Goal: Entertainment & Leisure: Consume media (video, audio)

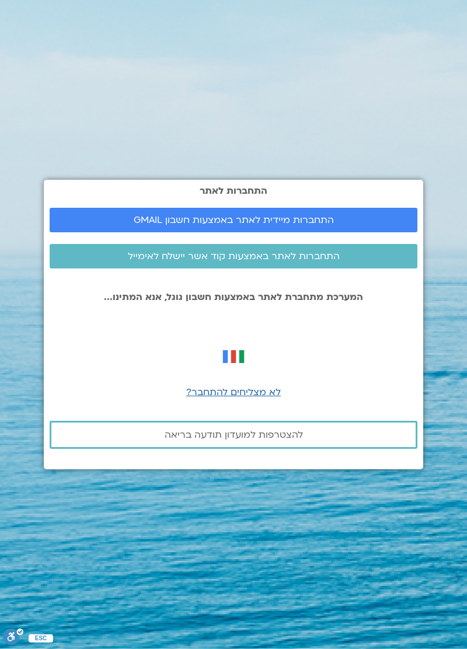
click at [355, 373] on div at bounding box center [234, 356] width 368 height 33
click at [357, 404] on div "התחברות לאתר התחברות מיידית לאתר באמצעות חשבון GMAIL התחברות לאתר באמצעות קוד א…" at bounding box center [233, 324] width 379 height 289
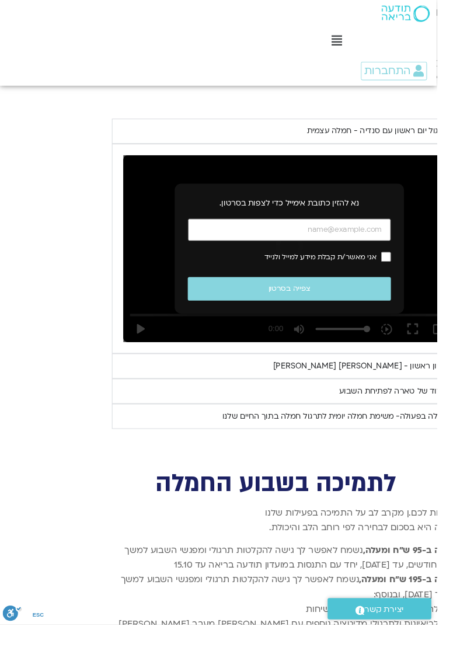
click at [392, 233] on input "כתובת אימייל" at bounding box center [309, 245] width 217 height 24
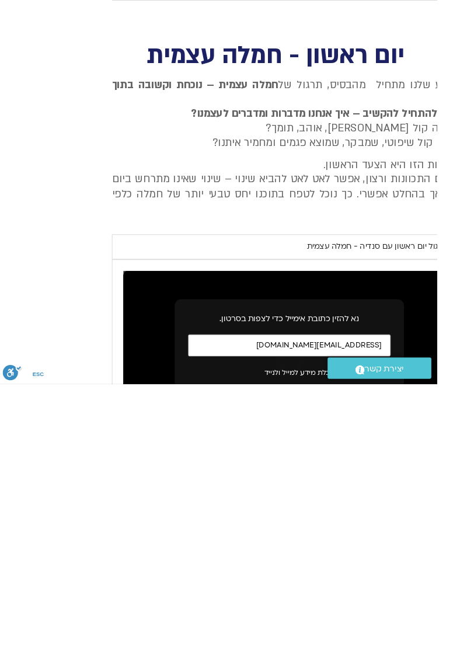
scroll to position [2977, -32]
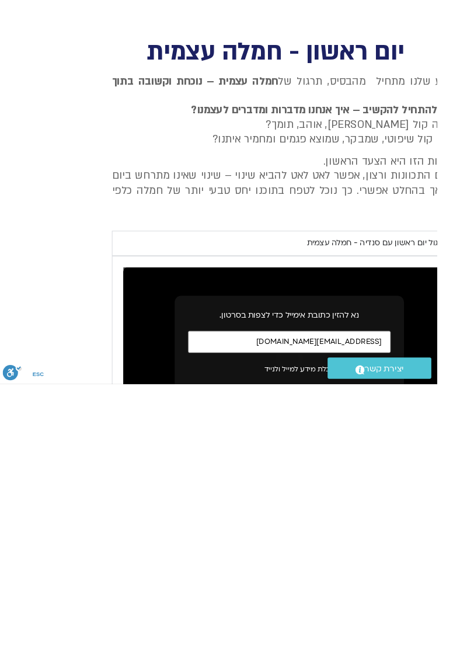
type input "[EMAIL_ADDRESS][DOMAIN_NAME]"
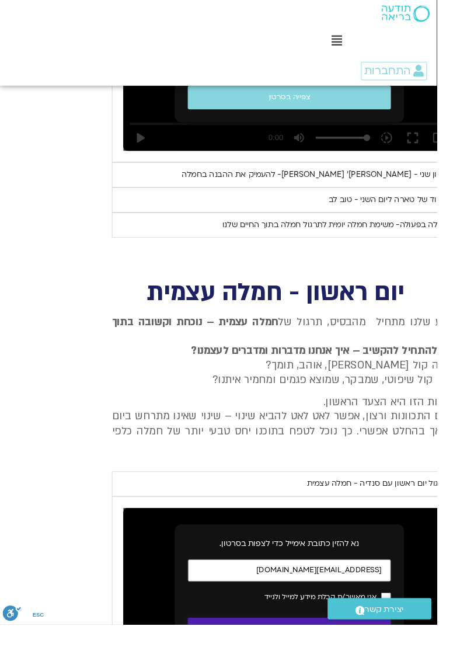
click at [361, 660] on button "צפייה בסרטון" at bounding box center [309, 672] width 217 height 25
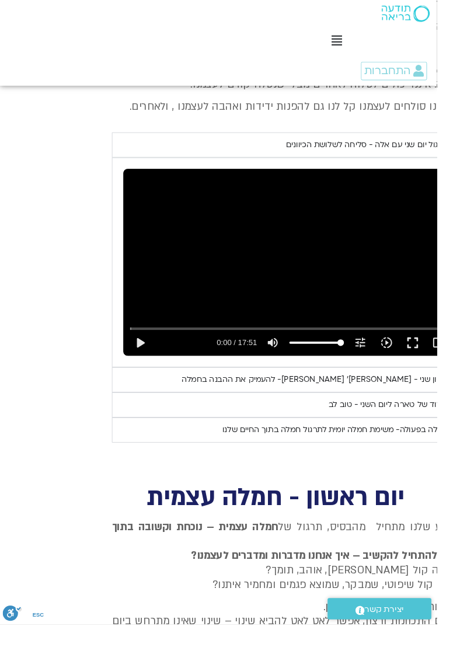
scroll to position [2757, -32]
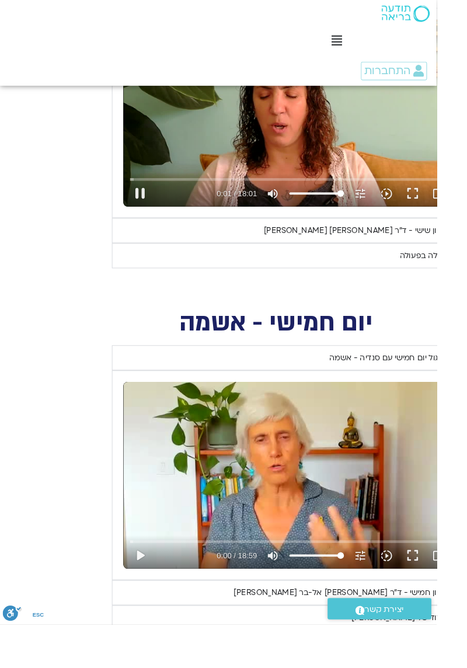
type input "2.02689"
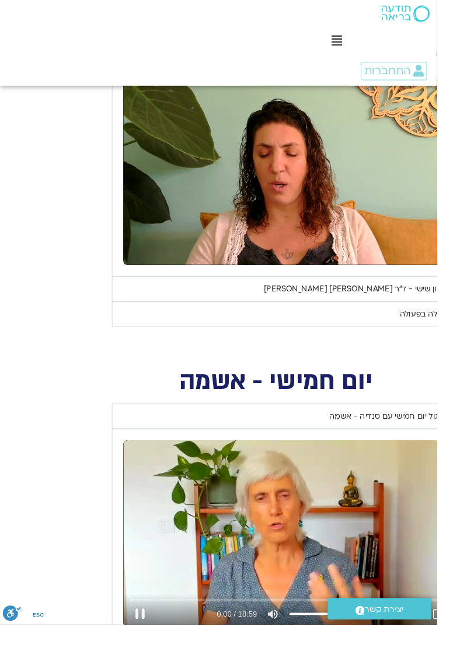
scroll to position [995, -32]
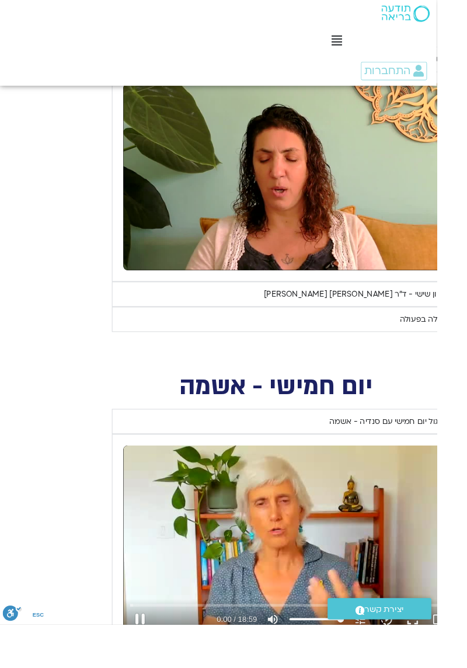
type input "0.3724"
type input "5.702061"
type input "0.508884"
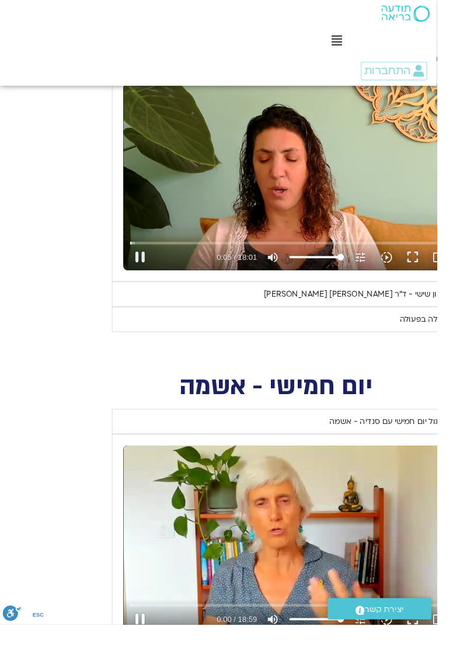
type input "5.840187"
type input "0.647526"
type input "5.970464"
type input "0.77875"
type input "6.097445"
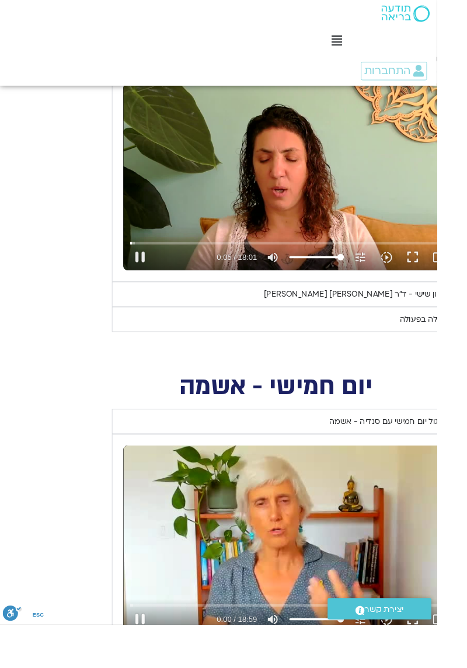
type input "0.910802"
type input "6.225899"
type input "1.04196"
type input "6.358127"
type input "1.171714"
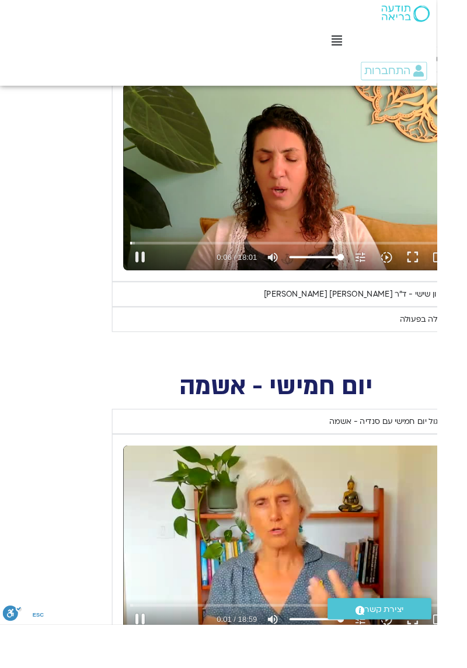
type input "6.489269"
type input "1.3008"
type input "6.622796"
type input "1.433384"
type input "6.75359"
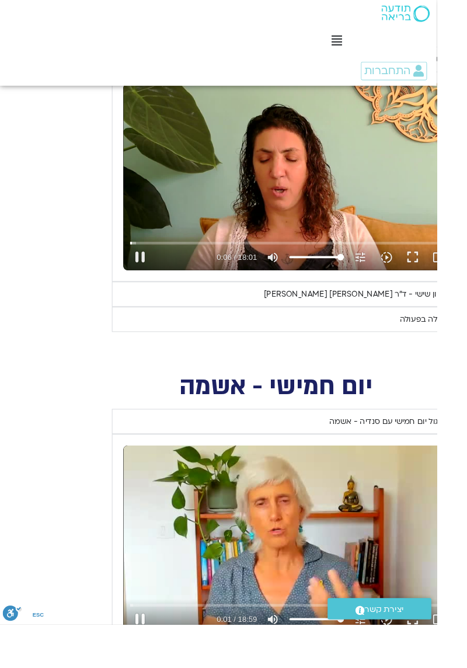
type input "1.579704"
type input "6.885597"
type input "1.712491"
type input "7.016038"
type input "1.844583"
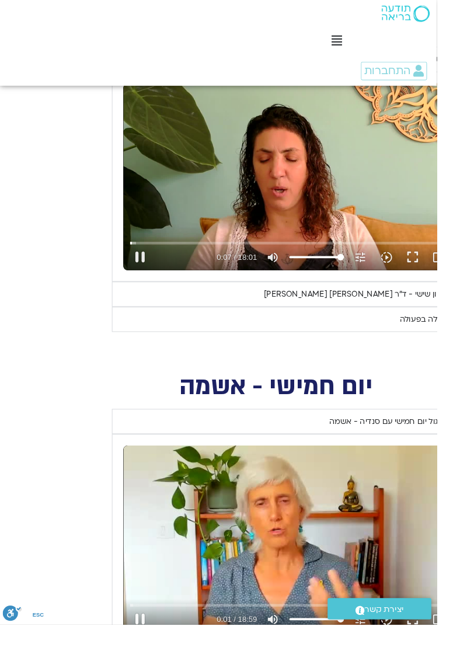
click at [149, 266] on button "pause" at bounding box center [149, 275] width 28 height 28
type input "7.089595"
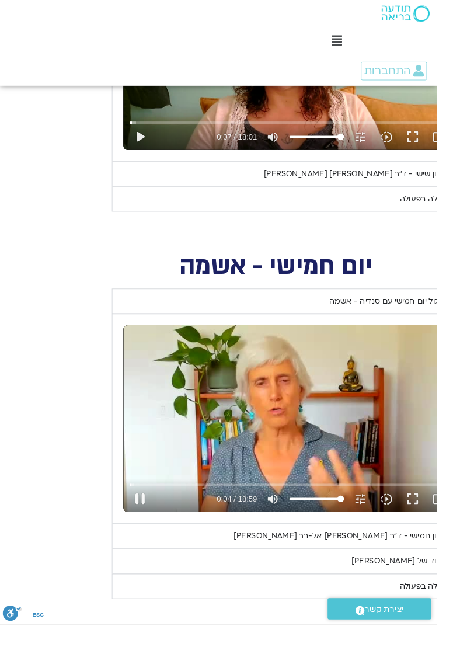
type input "4.442031"
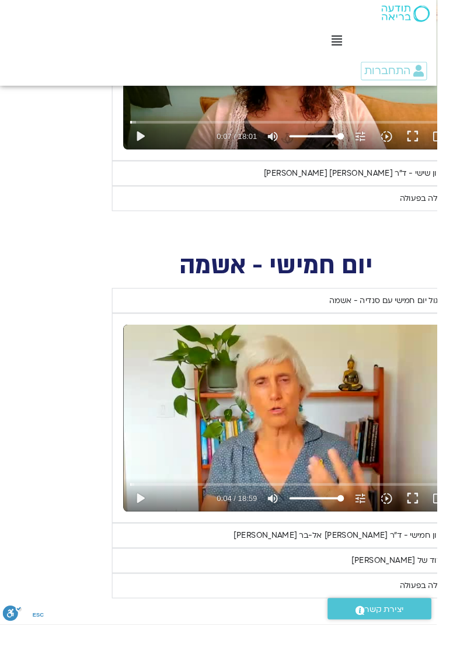
click at [430, 565] on div "ראיון חמישי - ד"ר [PERSON_NAME] אל-בר [PERSON_NAME]" at bounding box center [364, 572] width 229 height 14
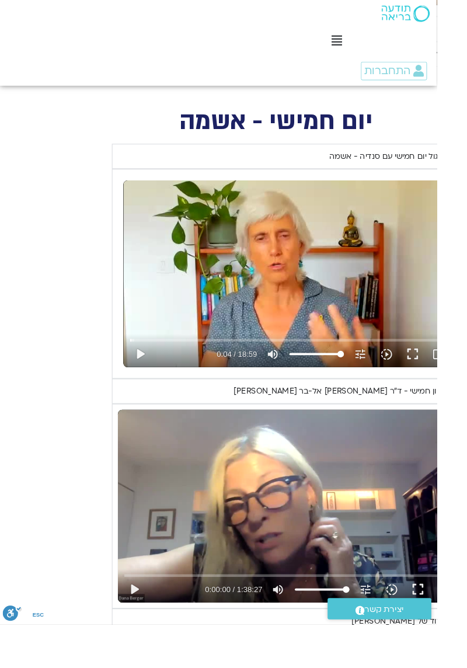
scroll to position [1300, -32]
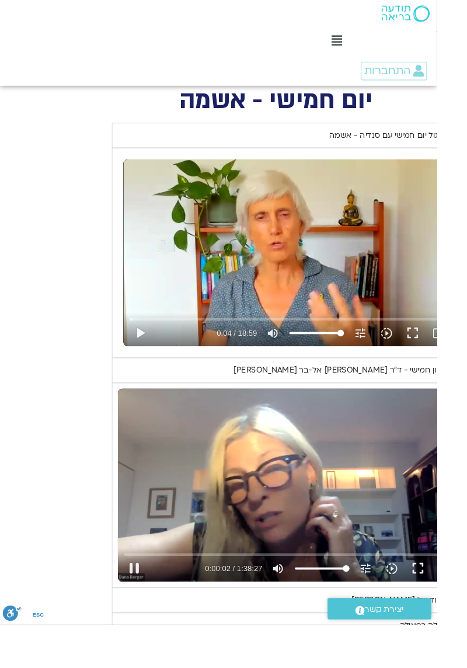
type input "2.424238"
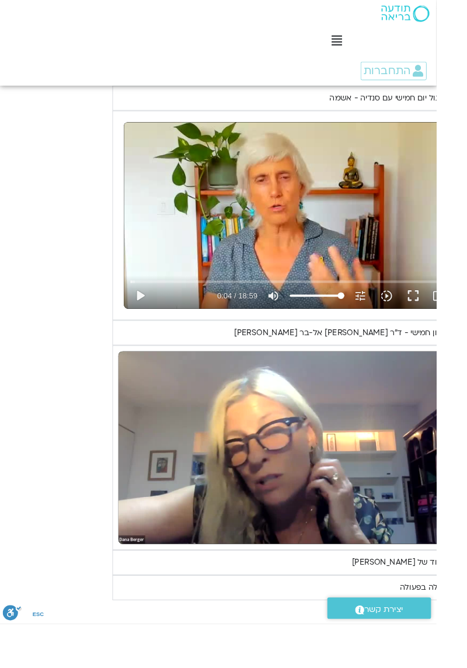
scroll to position [1340, -32]
